Goal: Check status: Check status

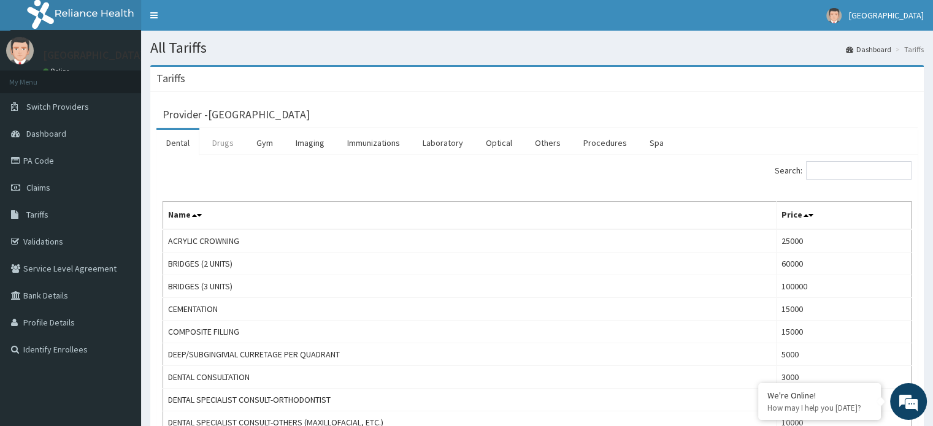
click at [231, 144] on link "Drugs" at bounding box center [222, 143] width 41 height 26
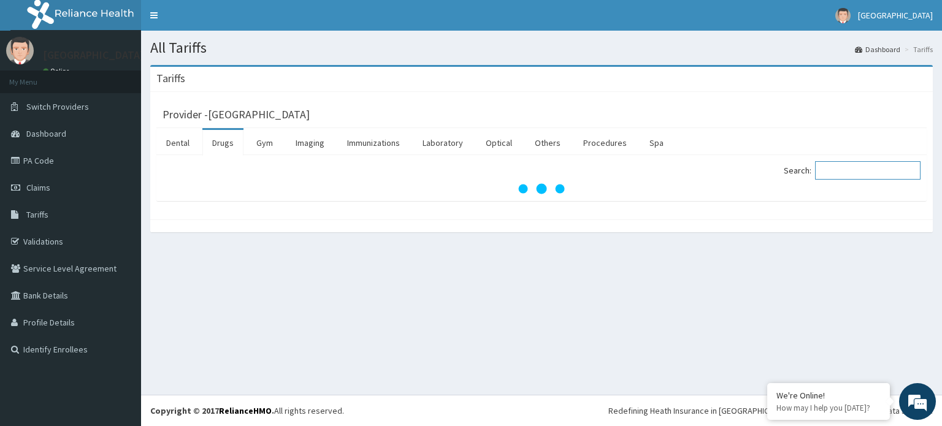
click at [859, 174] on input "Search:" at bounding box center [867, 170] width 105 height 18
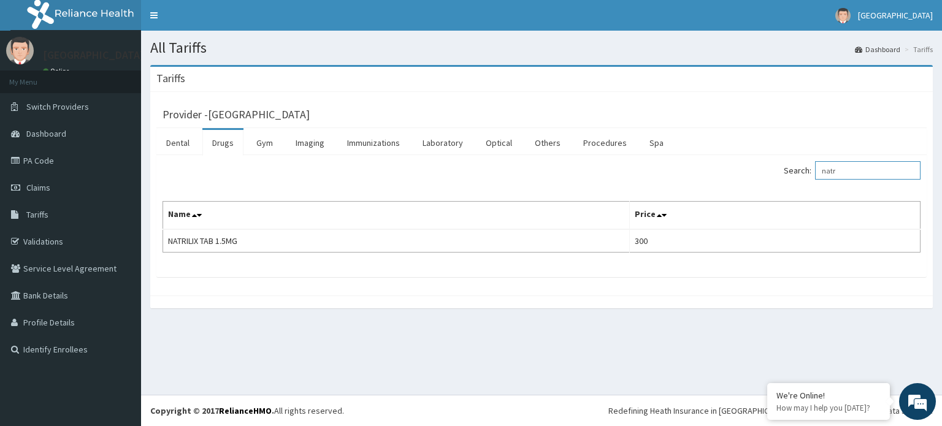
type input "natr"
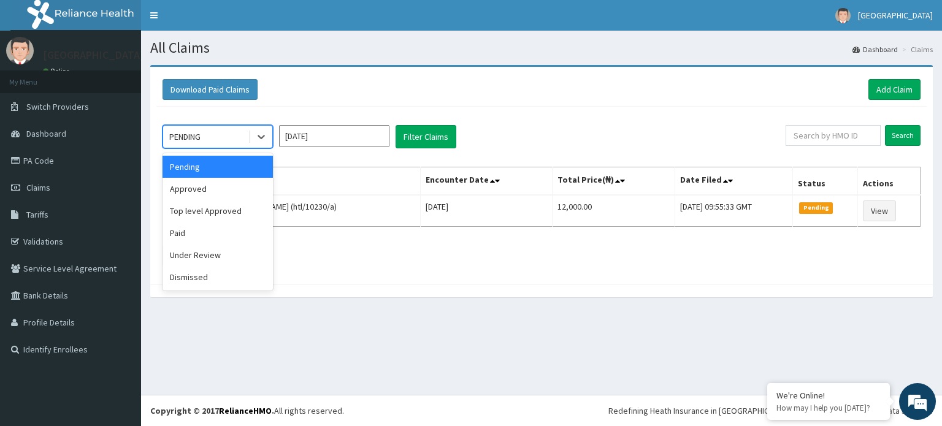
click at [189, 191] on div "Approved" at bounding box center [218, 189] width 110 height 22
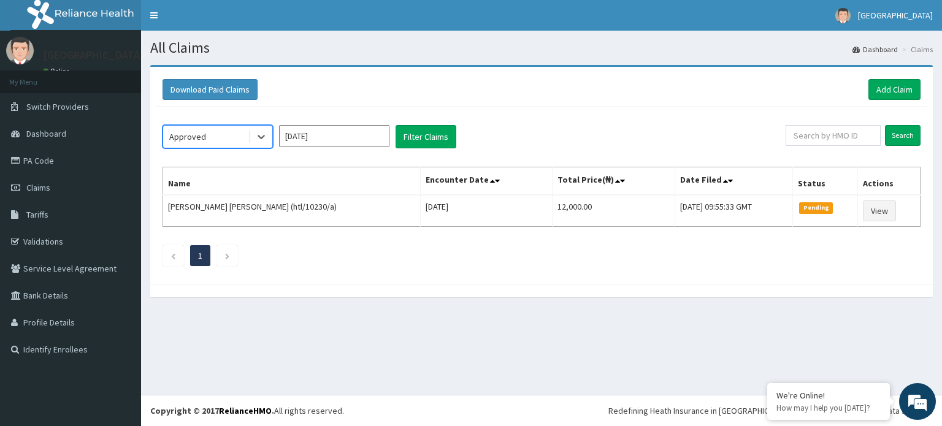
click at [363, 132] on input "[DATE]" at bounding box center [334, 136] width 110 height 22
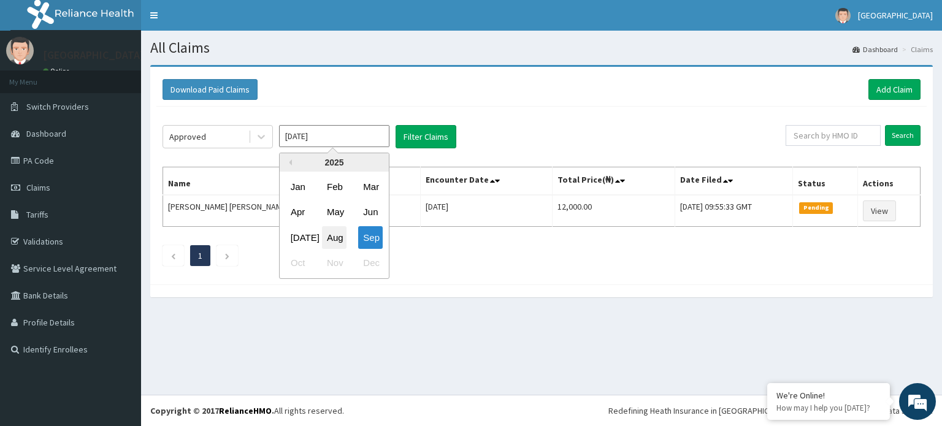
click at [338, 240] on div "Aug" at bounding box center [334, 237] width 25 height 23
type input "[DATE]"
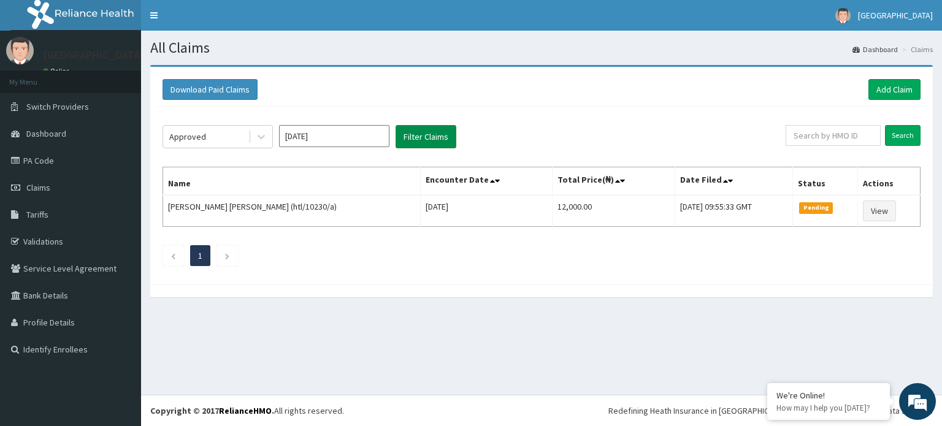
click at [426, 136] on button "Filter Claims" at bounding box center [426, 136] width 61 height 23
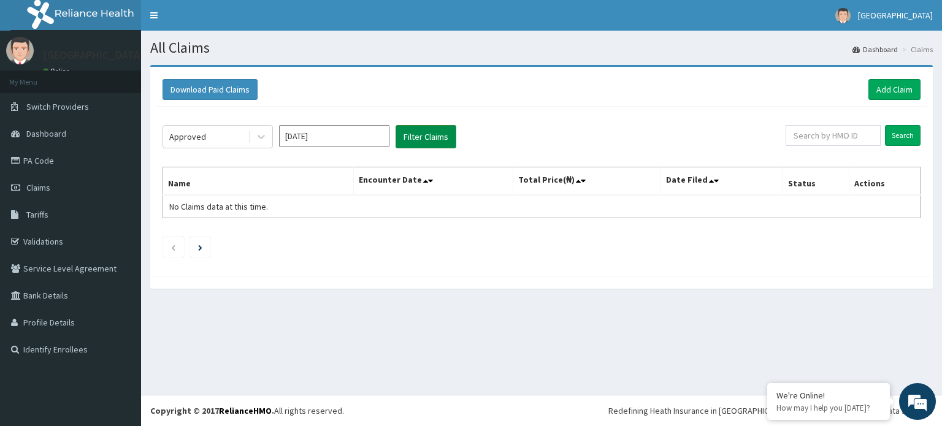
click at [423, 140] on button "Filter Claims" at bounding box center [426, 136] width 61 height 23
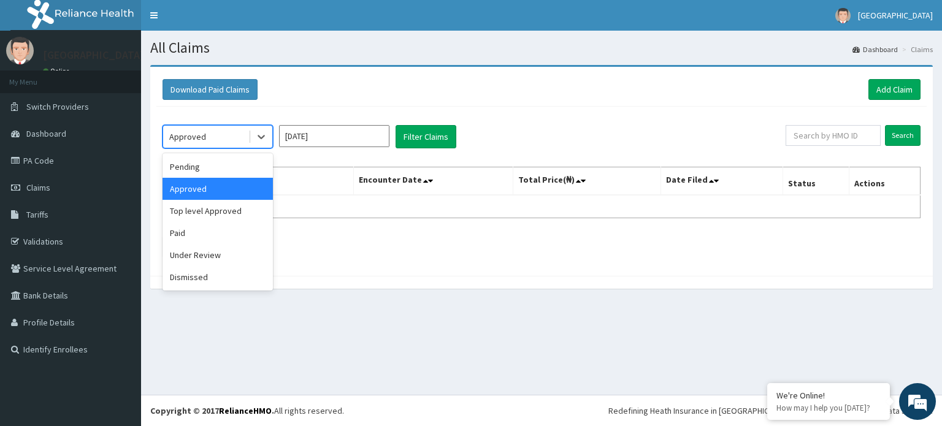
click at [185, 191] on div "Approved" at bounding box center [218, 189] width 110 height 22
click at [178, 231] on div "Paid" at bounding box center [218, 233] width 110 height 22
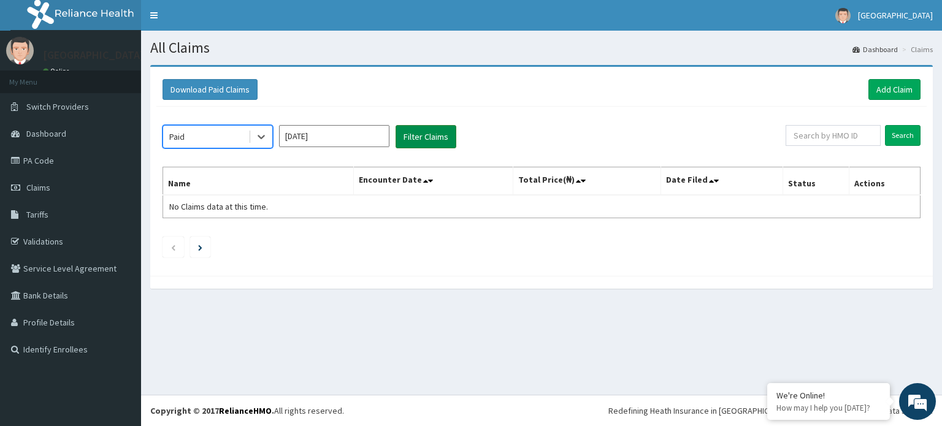
click at [429, 146] on button "Filter Claims" at bounding box center [426, 136] width 61 height 23
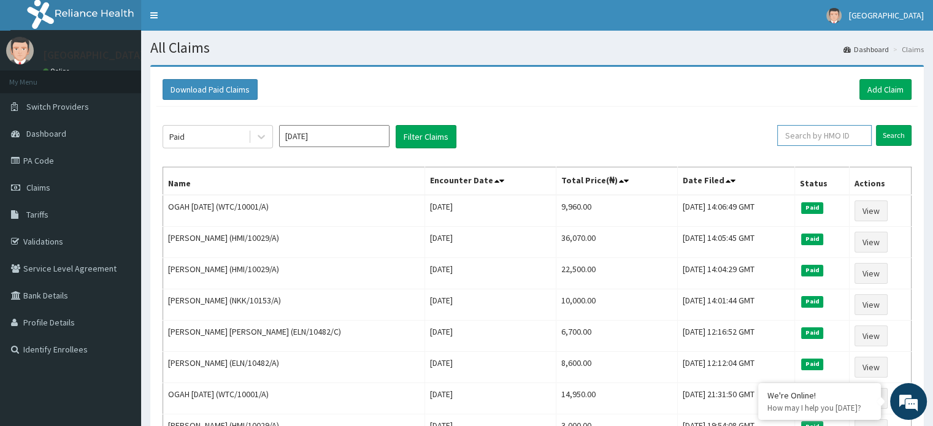
paste input "HTL/10260/A"
type input "HTL/10260/A"
click at [892, 134] on input "Search" at bounding box center [894, 135] width 36 height 21
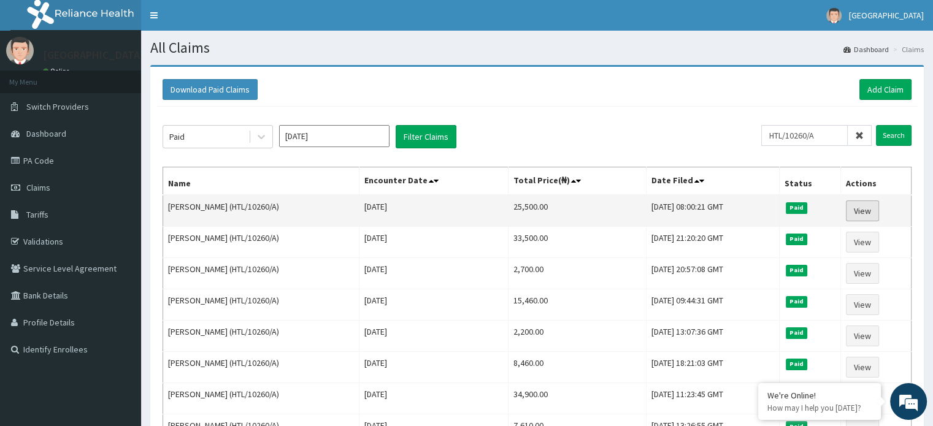
click at [868, 213] on link "View" at bounding box center [862, 211] width 33 height 21
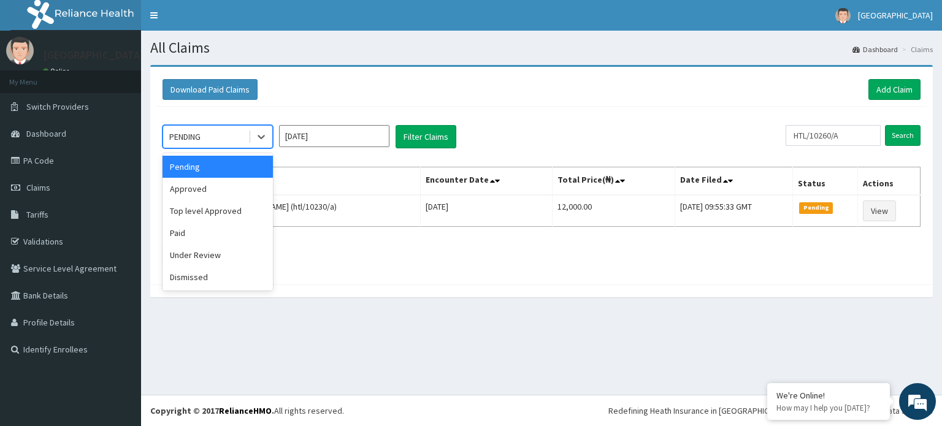
click at [176, 237] on div "Paid" at bounding box center [218, 233] width 110 height 22
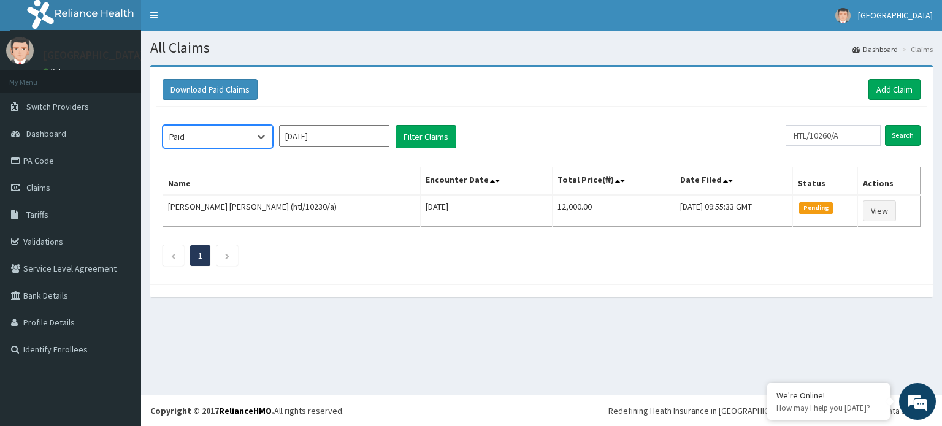
click at [354, 134] on input "[DATE]" at bounding box center [334, 136] width 110 height 22
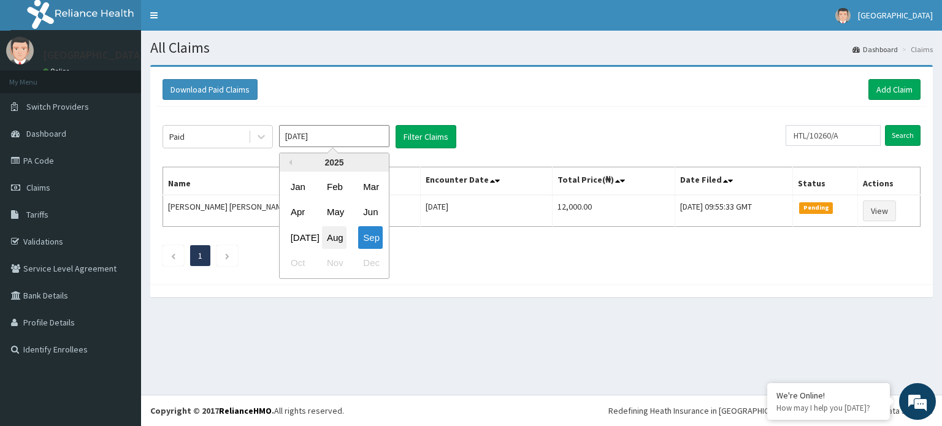
click at [335, 238] on div "Aug" at bounding box center [334, 237] width 25 height 23
type input "[DATE]"
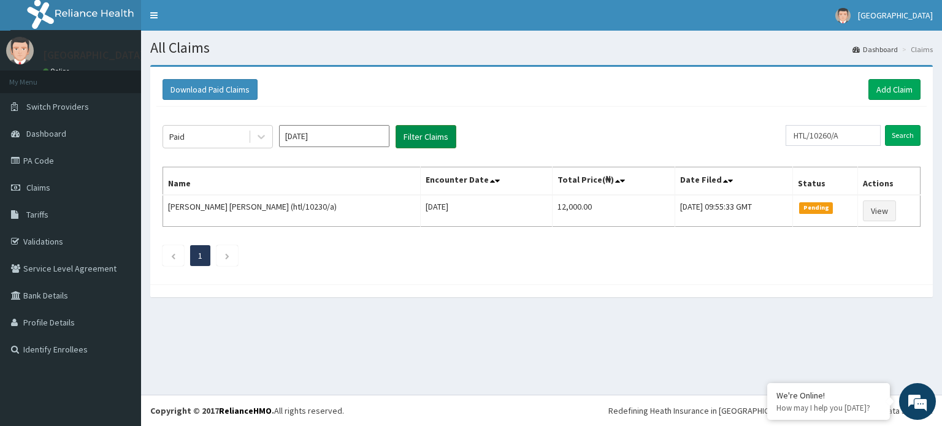
click at [438, 137] on button "Filter Claims" at bounding box center [426, 136] width 61 height 23
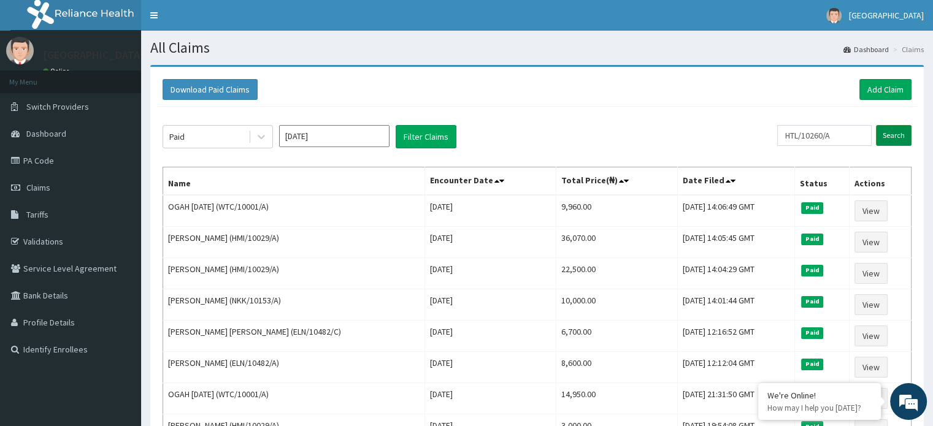
click at [898, 141] on input "Search" at bounding box center [894, 135] width 36 height 21
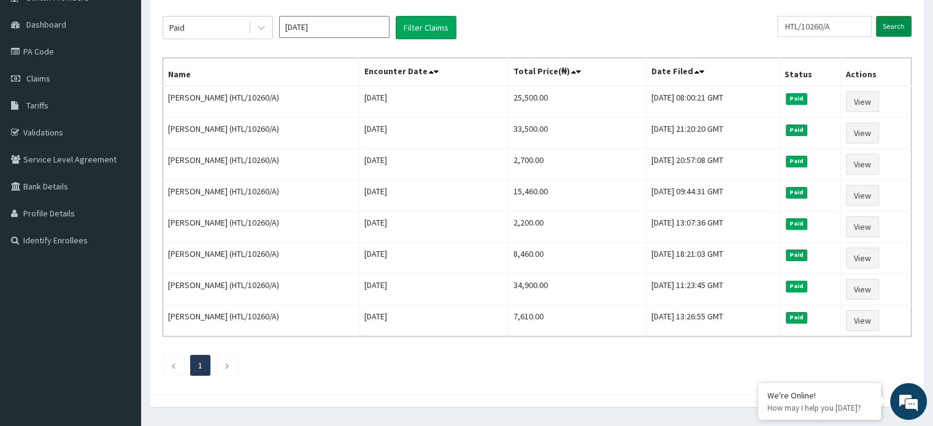
scroll to position [96, 0]
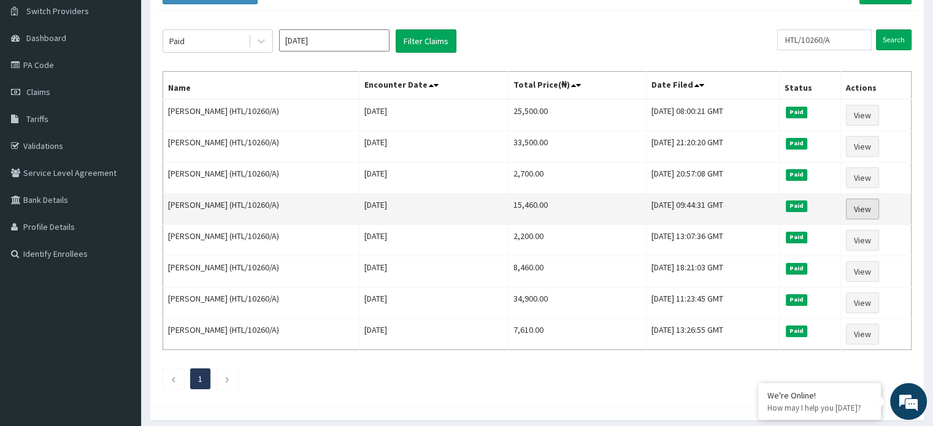
click at [874, 211] on link "View" at bounding box center [862, 209] width 33 height 21
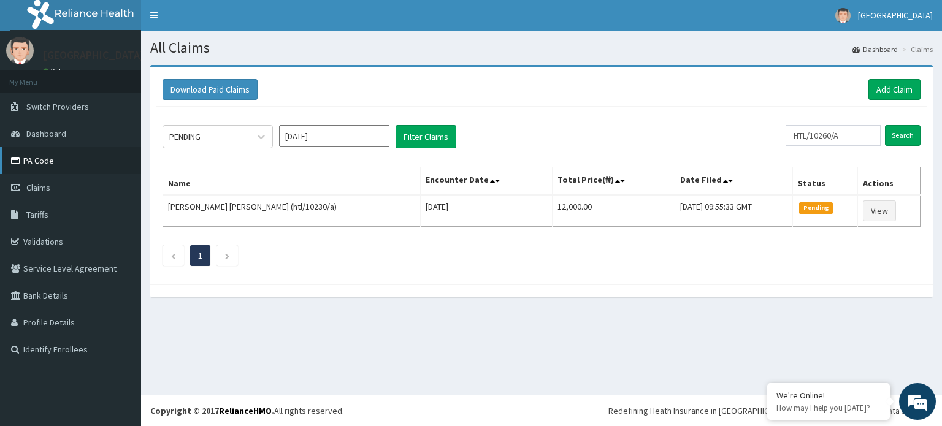
click at [20, 162] on icon at bounding box center [17, 160] width 12 height 9
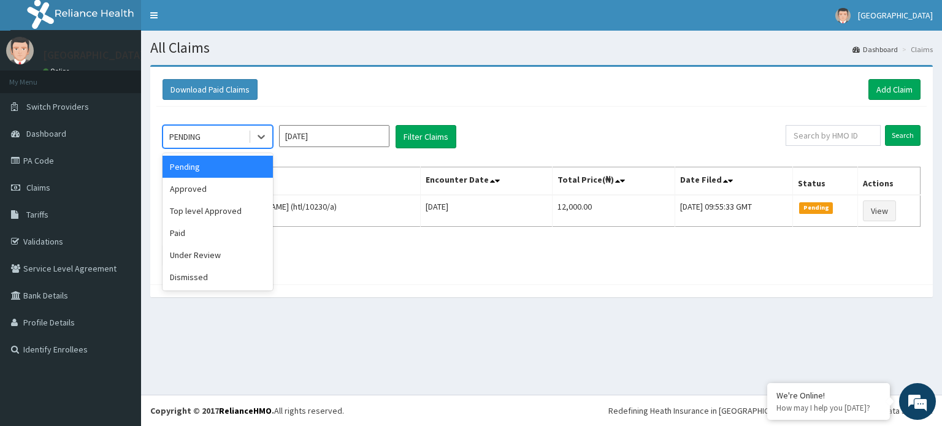
click at [174, 231] on div "Paid" at bounding box center [218, 233] width 110 height 22
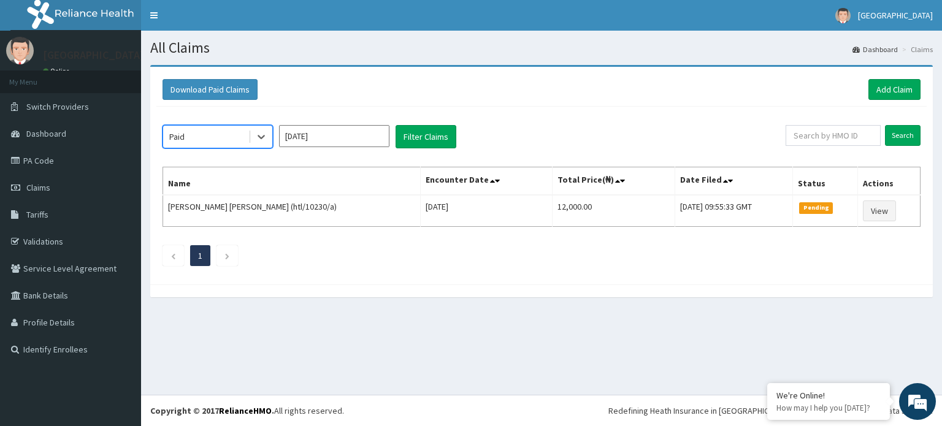
click at [350, 134] on input "[DATE]" at bounding box center [334, 136] width 110 height 22
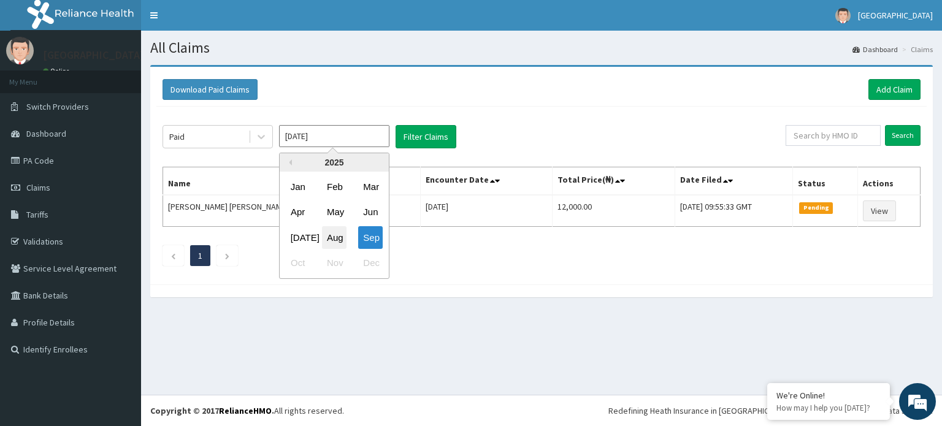
click at [336, 245] on div "Aug" at bounding box center [334, 237] width 25 height 23
type input "[DATE]"
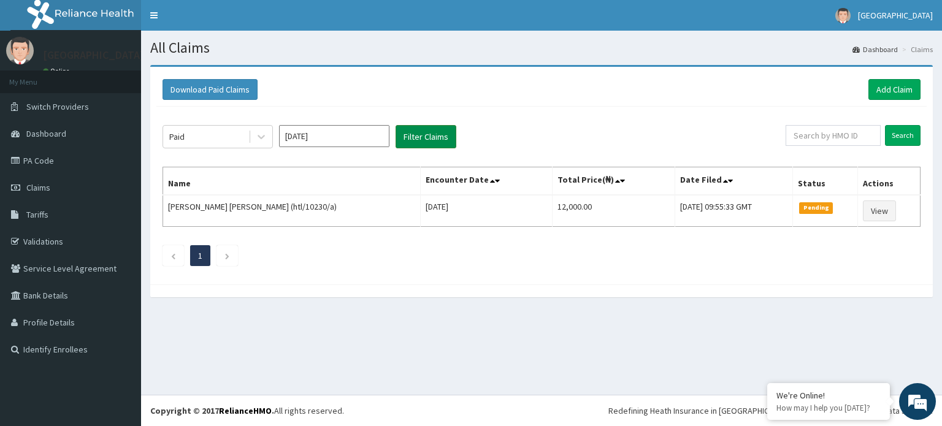
click at [444, 134] on button "Filter Claims" at bounding box center [426, 136] width 61 height 23
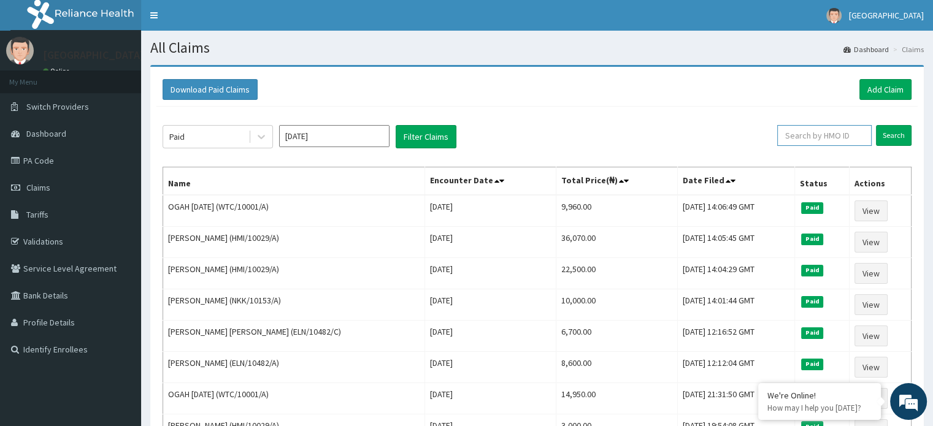
paste input "HTL/10260/A"
type input "HTL/10260/A"
click at [893, 134] on input "Search" at bounding box center [894, 135] width 36 height 21
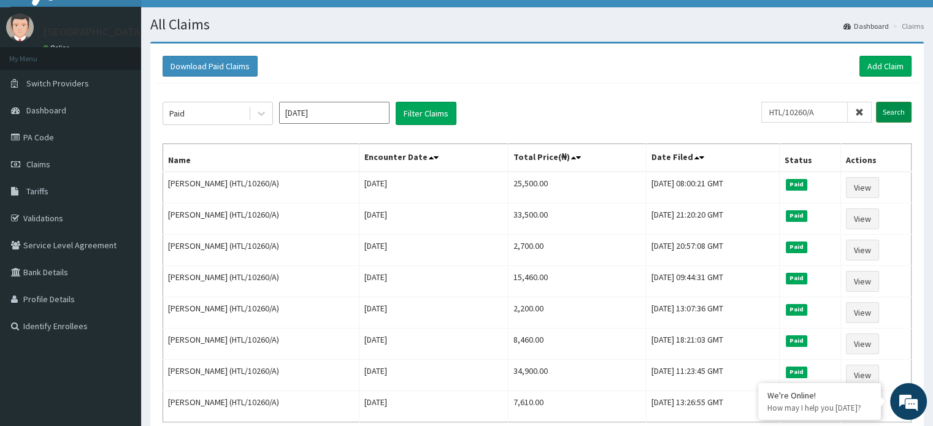
scroll to position [39, 0]
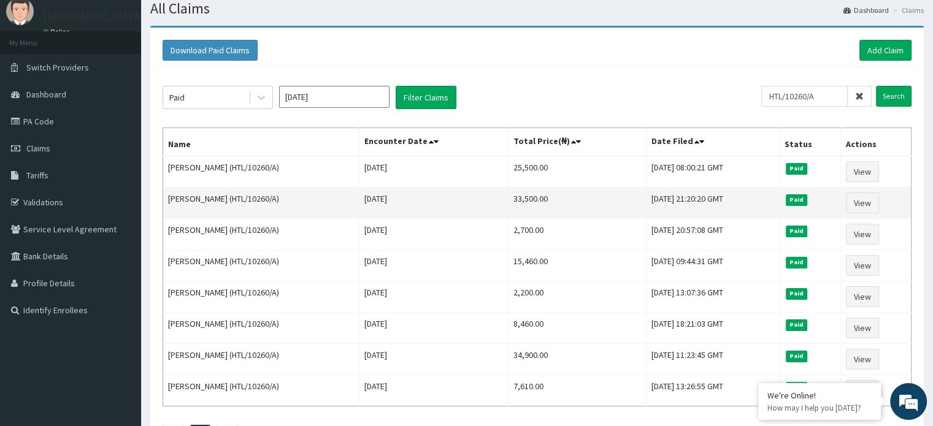
click at [525, 210] on td "33,500.00" at bounding box center [577, 203] width 138 height 31
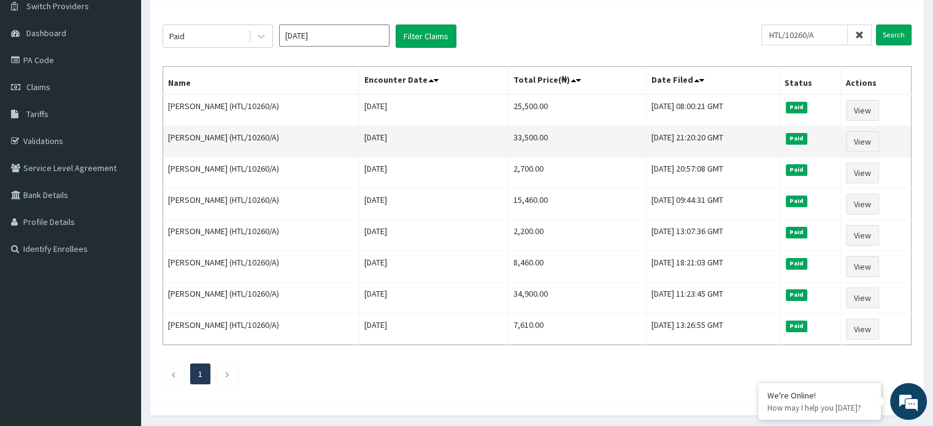
scroll to position [101, 0]
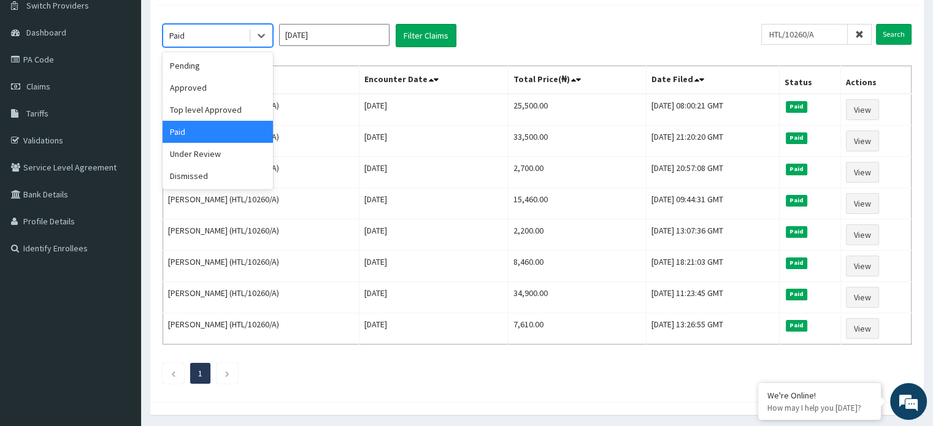
click at [203, 63] on div "Pending" at bounding box center [218, 66] width 110 height 22
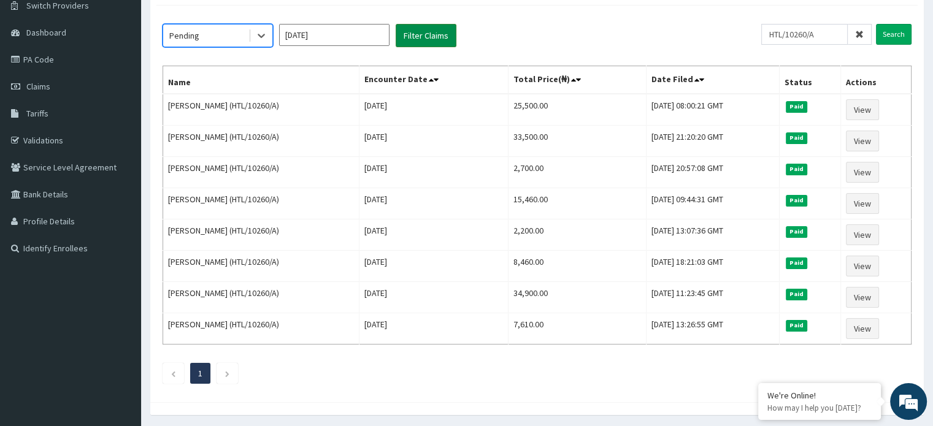
click at [424, 41] on button "Filter Claims" at bounding box center [426, 35] width 61 height 23
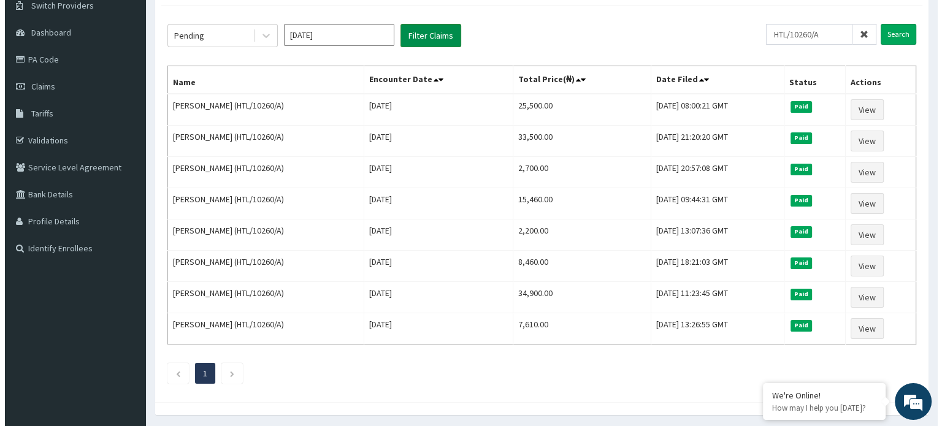
scroll to position [0, 0]
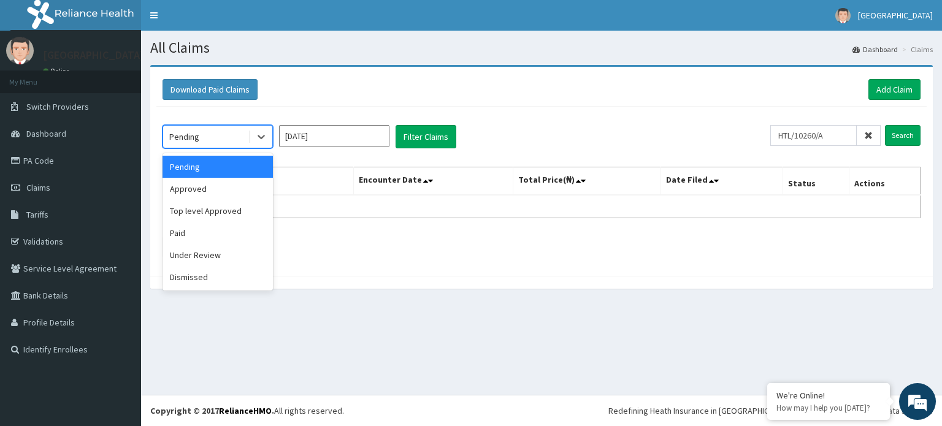
click at [205, 258] on div "Under Review" at bounding box center [218, 255] width 110 height 22
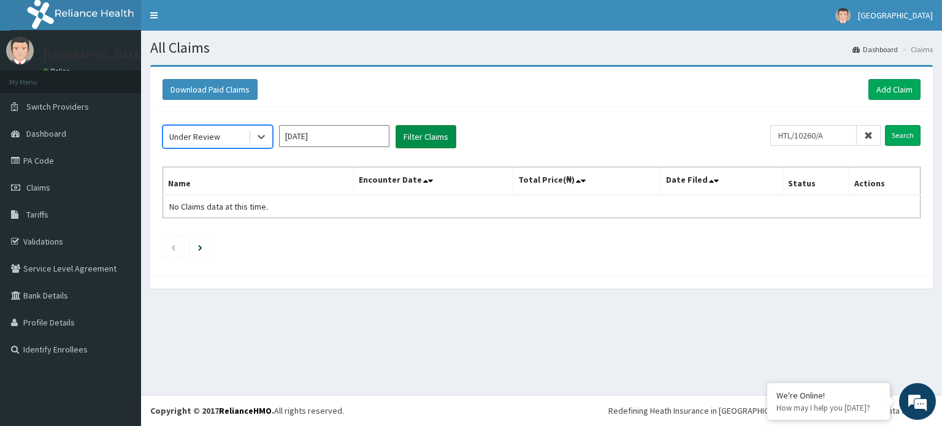
click at [424, 139] on button "Filter Claims" at bounding box center [426, 136] width 61 height 23
click at [427, 144] on button "Filter Claims" at bounding box center [426, 136] width 61 height 23
click at [441, 146] on button "Filter Claims" at bounding box center [426, 136] width 61 height 23
click at [427, 136] on button "Filter Claims" at bounding box center [426, 136] width 61 height 23
